Goal: Use online tool/utility: Utilize a website feature to perform a specific function

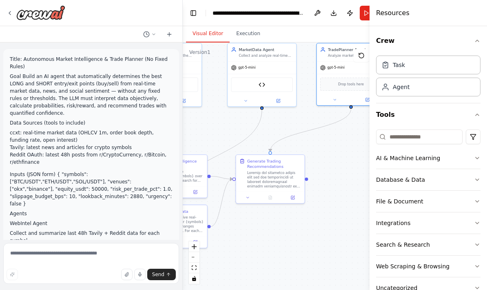
scroll to position [45, 0]
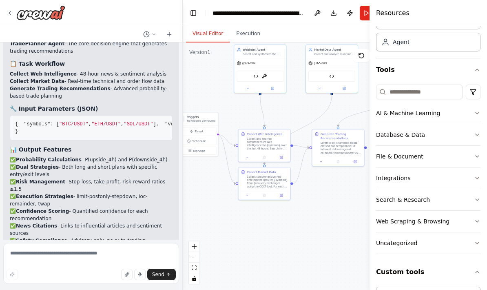
click at [195, 244] on icon "zoom in" at bounding box center [194, 246] width 5 height 5
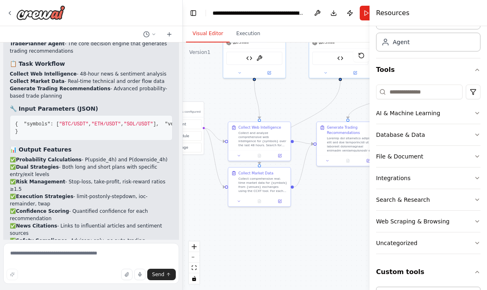
click at [197, 255] on button "zoom out" at bounding box center [194, 257] width 11 height 11
click at [196, 254] on button "zoom out" at bounding box center [194, 257] width 11 height 11
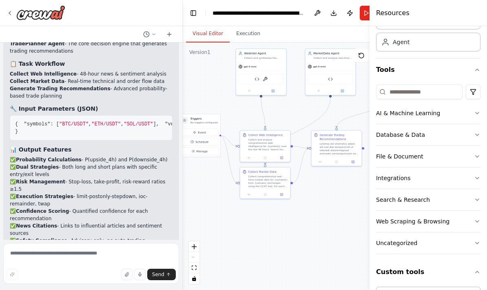
click at [195, 258] on div "React Flow controls" at bounding box center [194, 262] width 11 height 42
click at [195, 257] on div "React Flow controls" at bounding box center [194, 262] width 11 height 42
click at [198, 257] on div "React Flow controls" at bounding box center [194, 262] width 11 height 42
click at [194, 257] on div "React Flow controls" at bounding box center [194, 262] width 11 height 42
click at [198, 267] on button "fit view" at bounding box center [194, 267] width 11 height 11
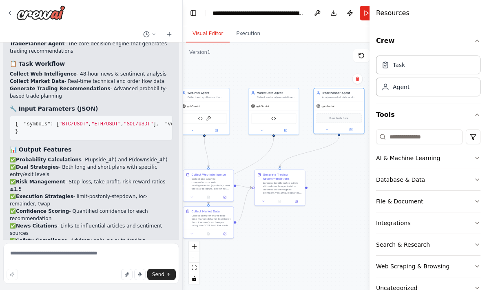
scroll to position [0, 0]
click at [339, 218] on div ".deletable-edge-delete-btn { width: 20px; height: 20px; border: 0px solid #ffff…" at bounding box center [289, 165] width 213 height 247
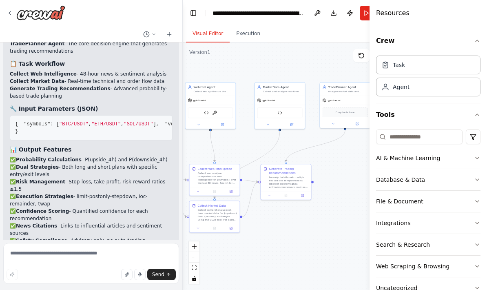
click at [455, 64] on div "Task" at bounding box center [428, 64] width 104 height 19
click at [449, 66] on div "Task" at bounding box center [428, 64] width 104 height 19
click at [439, 87] on div "Agent" at bounding box center [428, 87] width 104 height 19
click at [442, 87] on div "Agent" at bounding box center [428, 87] width 104 height 19
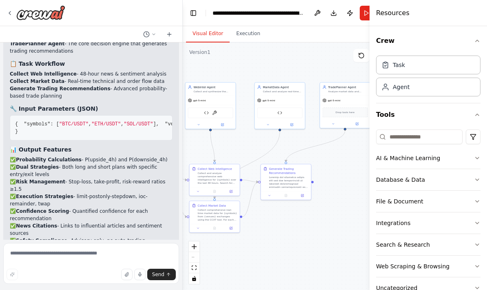
click at [430, 90] on div "Agent" at bounding box center [428, 87] width 104 height 19
click at [431, 88] on div "Agent" at bounding box center [428, 87] width 104 height 19
click at [435, 64] on div "Task" at bounding box center [428, 64] width 104 height 19
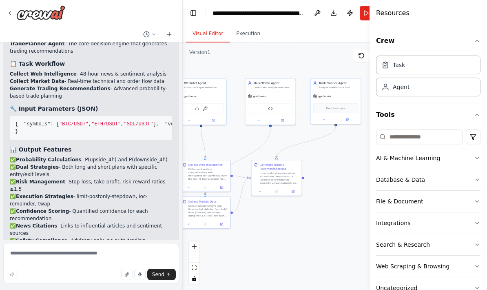
click at [339, 197] on div ".deletable-edge-delete-btn { width: 20px; height: 20px; border: 0px solid #ffff…" at bounding box center [289, 165] width 213 height 247
click at [192, 9] on button "Toggle Left Sidebar" at bounding box center [193, 12] width 11 height 11
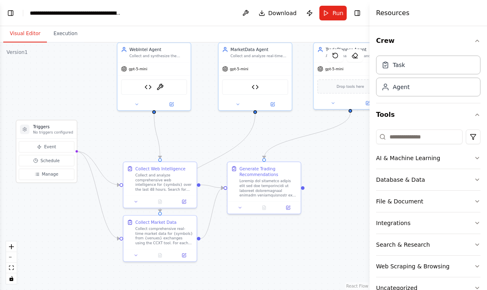
click at [410, 176] on div "Database & Data" at bounding box center [400, 179] width 49 height 8
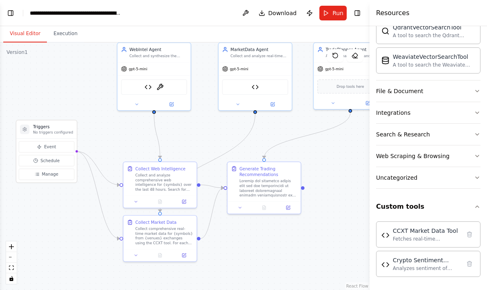
scroll to position [193, 0]
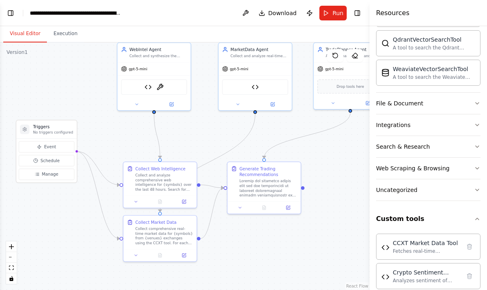
click at [464, 166] on button "Web Scraping & Browsing" at bounding box center [428, 168] width 104 height 21
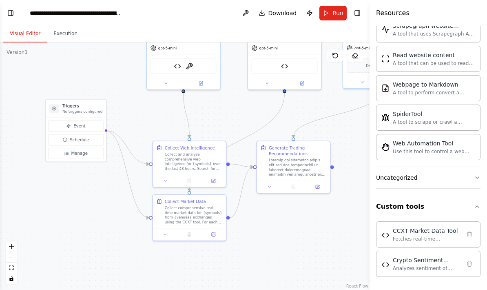
scroll to position [652, 0]
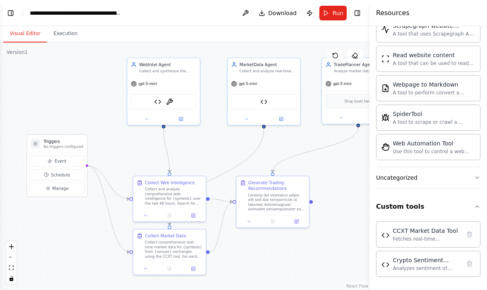
click at [336, 18] on button "Run" at bounding box center [333, 13] width 27 height 15
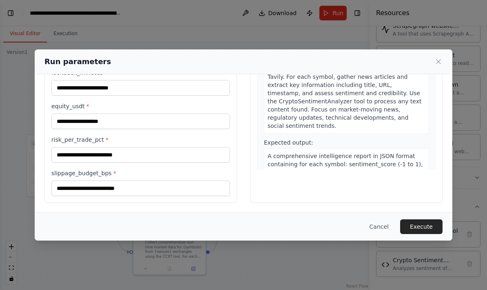
scroll to position [101, 0]
click at [442, 60] on icon at bounding box center [439, 62] width 8 height 8
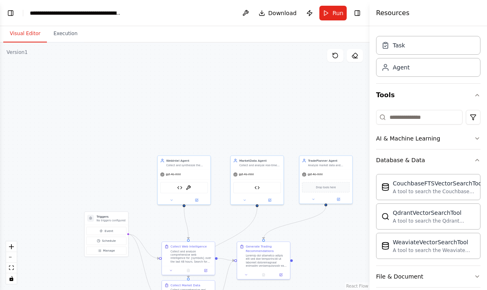
scroll to position [20, 0]
click at [475, 96] on icon "button" at bounding box center [477, 94] width 7 height 7
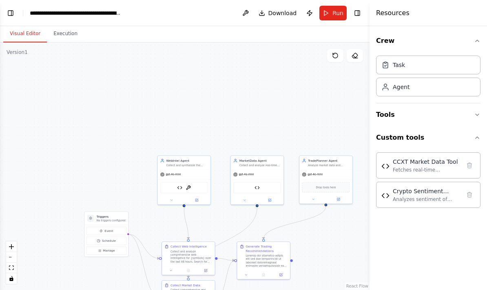
click at [476, 136] on icon "button" at bounding box center [477, 137] width 7 height 7
click at [477, 135] on icon "button" at bounding box center [477, 137] width 7 height 7
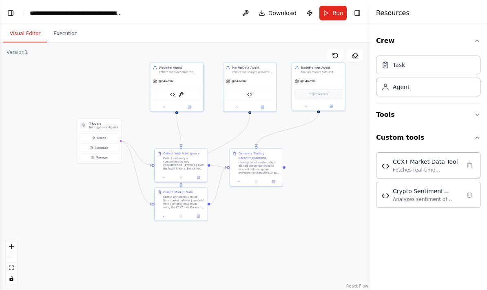
click at [476, 114] on icon "button" at bounding box center [477, 114] width 7 height 7
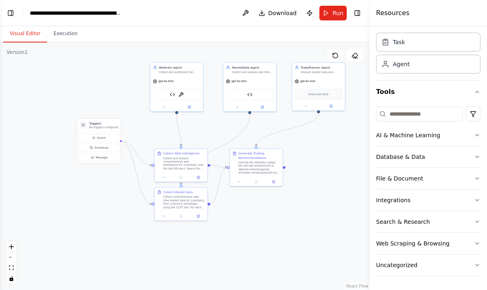
scroll to position [29, 0]
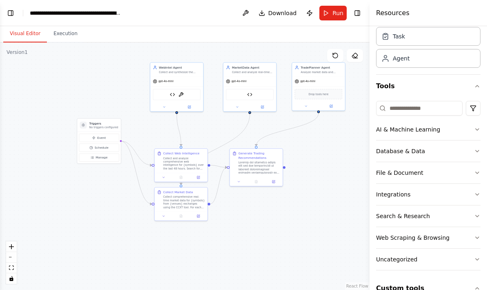
click at [473, 191] on button "Integrations" at bounding box center [428, 194] width 104 height 21
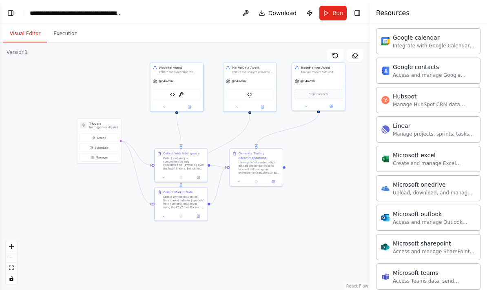
scroll to position [326, 0]
